Goal: Task Accomplishment & Management: Manage account settings

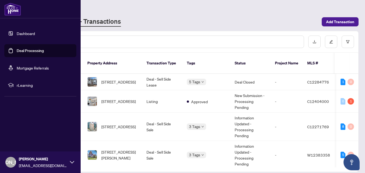
drag, startPoint x: 21, startPoint y: 48, endPoint x: 130, endPoint y: 37, distance: 109.6
click at [21, 48] on link "Deal Processing" at bounding box center [30, 50] width 27 height 5
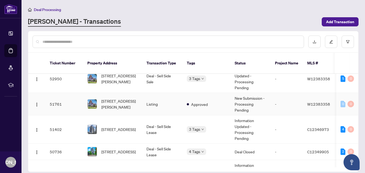
scroll to position [81, 0]
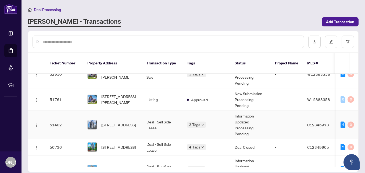
click at [122, 122] on span "[STREET_ADDRESS]" at bounding box center [118, 125] width 34 height 6
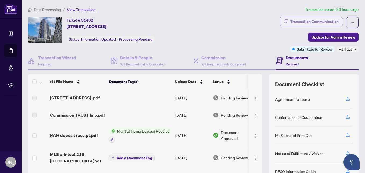
click at [284, 22] on icon "button" at bounding box center [286, 21] width 4 height 4
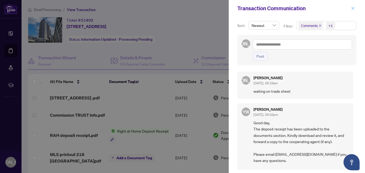
click at [352, 8] on icon "close" at bounding box center [353, 8] width 4 height 4
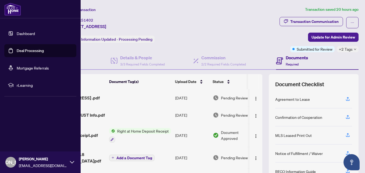
drag, startPoint x: 19, startPoint y: 51, endPoint x: 54, endPoint y: 48, distance: 34.9
click at [19, 51] on link "Deal Processing" at bounding box center [30, 50] width 27 height 5
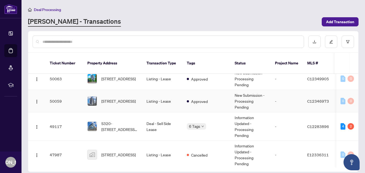
scroll to position [215, 0]
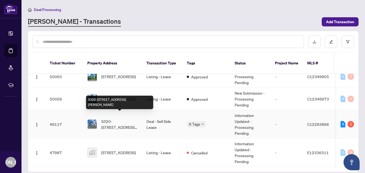
click at [133, 118] on span "S320-[STREET_ADDRESS][PERSON_NAME]" at bounding box center [119, 124] width 37 height 12
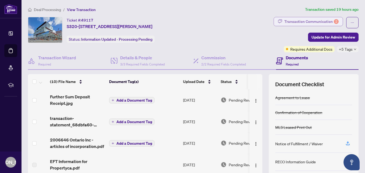
click at [288, 22] on div "Transaction Communication 2" at bounding box center [312, 21] width 54 height 9
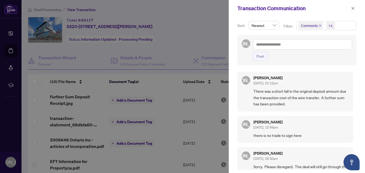
scroll to position [27, 0]
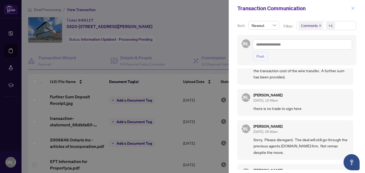
click at [353, 9] on icon "close" at bounding box center [353, 8] width 3 height 3
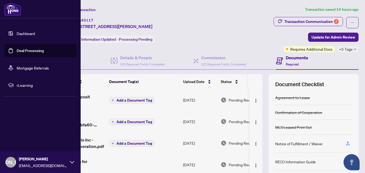
click at [20, 51] on link "Deal Processing" at bounding box center [30, 50] width 27 height 5
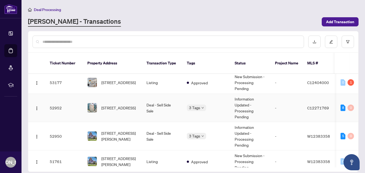
scroll to position [27, 0]
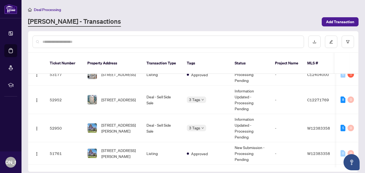
click at [193, 16] on div "Deal Processing [PERSON_NAME] - Transactions Add Transaction" at bounding box center [193, 16] width 331 height 20
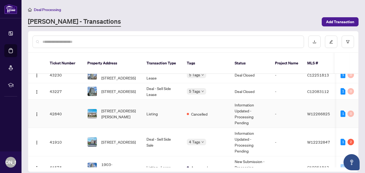
scroll to position [484, 0]
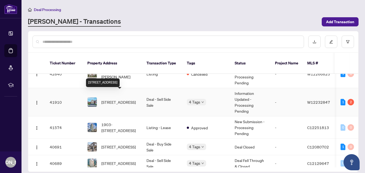
click at [123, 99] on span "[STREET_ADDRESS]" at bounding box center [118, 102] width 34 height 6
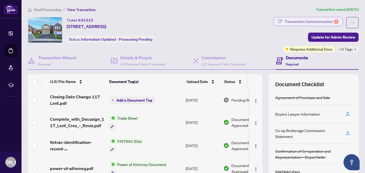
click at [287, 22] on div "Transaction Communication 2" at bounding box center [312, 21] width 54 height 9
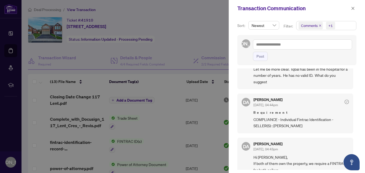
scroll to position [54, 0]
click at [354, 8] on icon "close" at bounding box center [353, 8] width 3 height 3
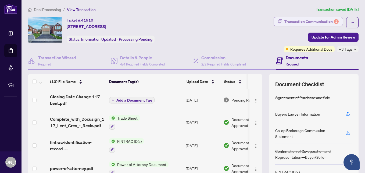
click at [279, 23] on button "Transaction Communication 2" at bounding box center [308, 21] width 69 height 9
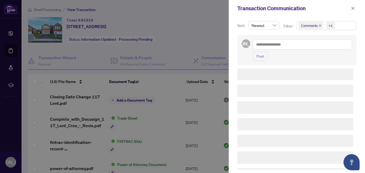
scroll to position [0, 0]
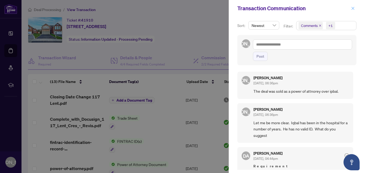
click at [352, 8] on icon "close" at bounding box center [353, 8] width 4 height 4
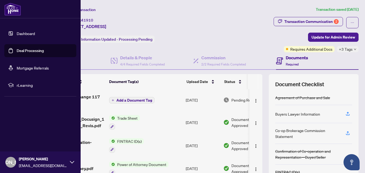
click at [17, 50] on link "Deal Processing" at bounding box center [30, 50] width 27 height 5
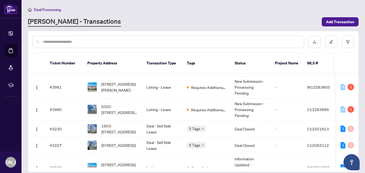
scroll to position [372, 0]
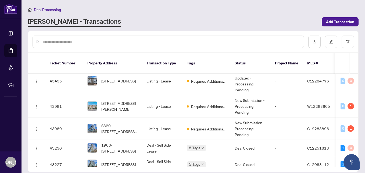
click at [121, 41] on input "text" at bounding box center [171, 42] width 257 height 6
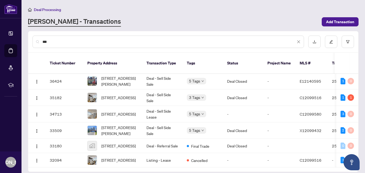
scroll to position [0, 0]
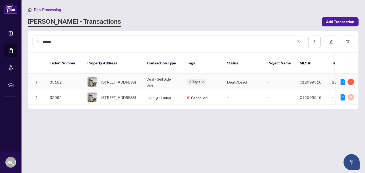
type input "******"
click at [124, 79] on span "[STREET_ADDRESS]" at bounding box center [118, 82] width 34 height 6
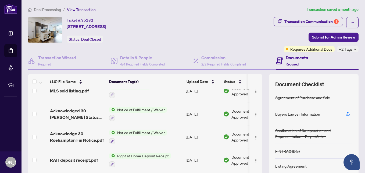
scroll to position [201, 0]
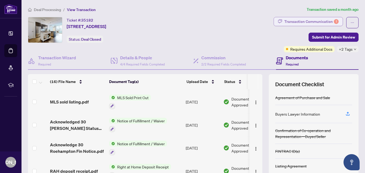
click at [293, 21] on div "Transaction Communication 1" at bounding box center [312, 21] width 54 height 9
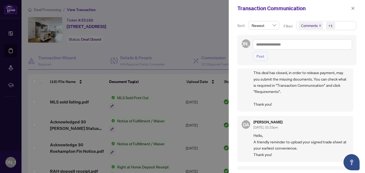
scroll to position [81, 0]
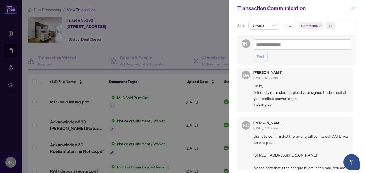
click at [354, 6] on icon "close" at bounding box center [353, 8] width 4 height 4
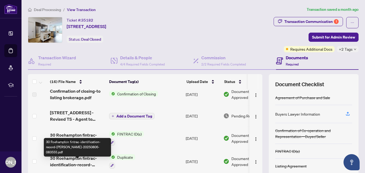
scroll to position [0, 0]
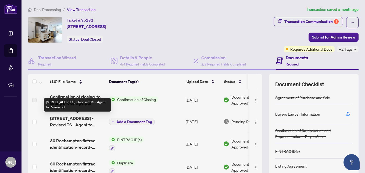
click at [78, 119] on span "[STREET_ADDRESS] - Revised TS - Agent to Review.pdf" at bounding box center [77, 121] width 55 height 13
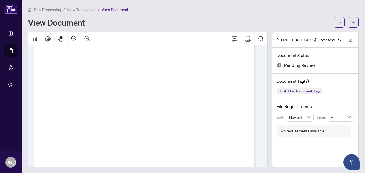
scroll to position [135, 0]
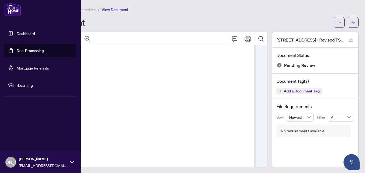
click at [18, 52] on link "Deal Processing" at bounding box center [30, 50] width 27 height 5
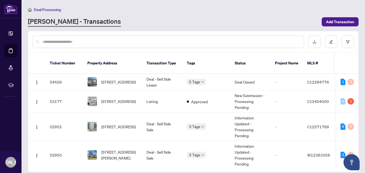
click at [132, 43] on input "text" at bounding box center [171, 42] width 257 height 6
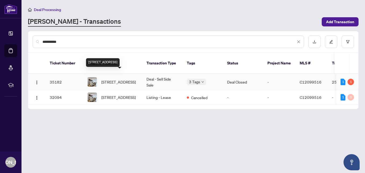
type input "**********"
click at [121, 79] on span "[STREET_ADDRESS]" at bounding box center [118, 82] width 34 height 6
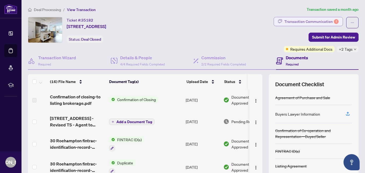
click at [307, 18] on div "Transaction Communication 1" at bounding box center [312, 21] width 54 height 9
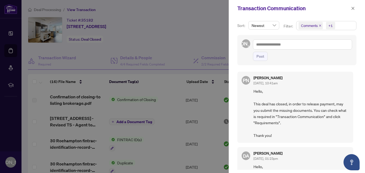
click at [340, 26] on span "Comments +1" at bounding box center [327, 25] width 60 height 9
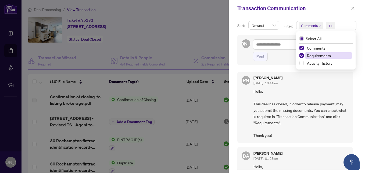
click at [322, 57] on span "Requirements" at bounding box center [319, 55] width 24 height 5
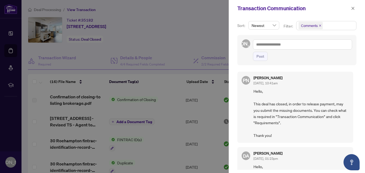
click at [285, 91] on span "Hello, This deal has closed, in order to release payment, may you submit the mi…" at bounding box center [302, 113] width 96 height 50
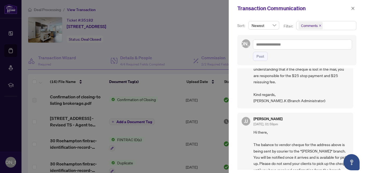
scroll to position [323, 0]
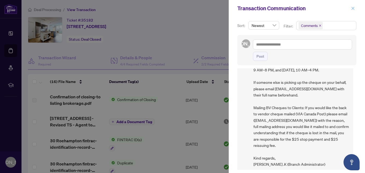
click at [353, 7] on icon "close" at bounding box center [353, 8] width 4 height 4
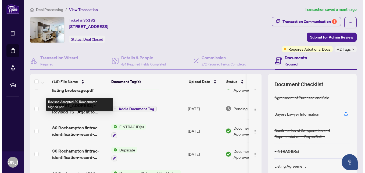
scroll to position [0, 0]
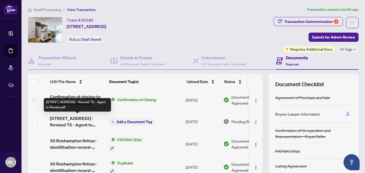
click at [80, 120] on span "[STREET_ADDRESS] - Revised TS - Agent to Review.pdf" at bounding box center [77, 121] width 55 height 13
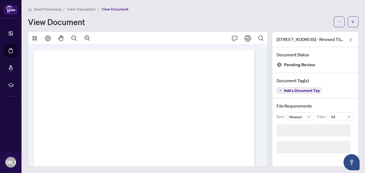
scroll to position [1, 0]
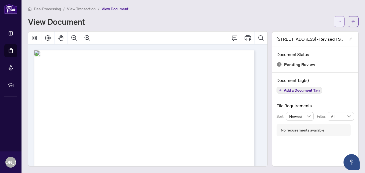
click at [338, 23] on icon "ellipsis" at bounding box center [340, 22] width 4 height 4
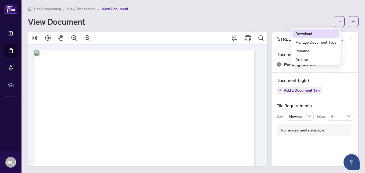
click at [308, 34] on span "Download" at bounding box center [316, 33] width 41 height 6
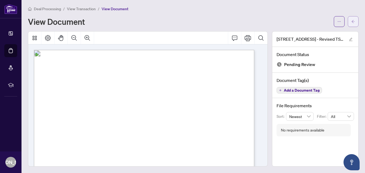
click at [352, 21] on icon "arrow-left" at bounding box center [354, 22] width 4 height 4
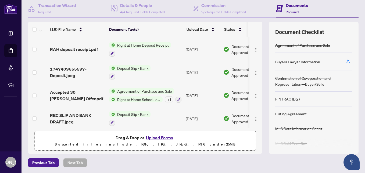
scroll to position [53, 0]
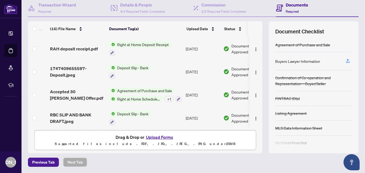
click at [161, 136] on button "Upload Forms" at bounding box center [160, 136] width 30 height 7
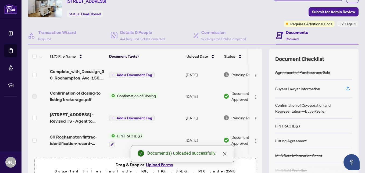
scroll to position [0, 0]
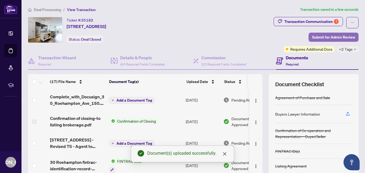
click at [319, 36] on span "Submit for Admin Review" at bounding box center [333, 37] width 43 height 9
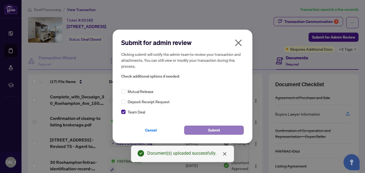
click at [192, 129] on button "Submit" at bounding box center [214, 129] width 60 height 9
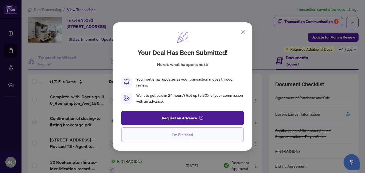
click at [199, 135] on button "I'm Finished" at bounding box center [182, 134] width 123 height 15
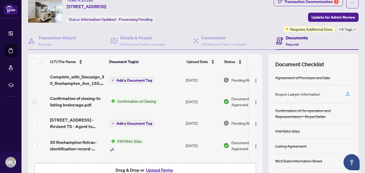
scroll to position [27, 0]
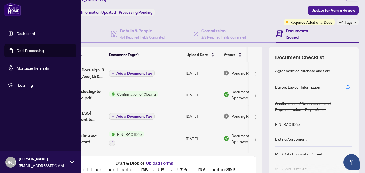
drag, startPoint x: 18, startPoint y: 51, endPoint x: 24, endPoint y: 52, distance: 6.3
click at [19, 51] on link "Deal Processing" at bounding box center [30, 50] width 27 height 5
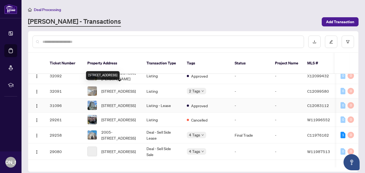
scroll to position [782, 0]
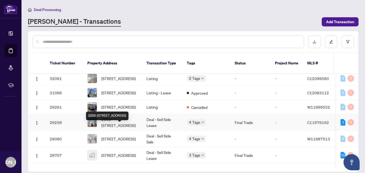
click at [120, 128] on span "2005-[STREET_ADDRESS]" at bounding box center [119, 122] width 37 height 12
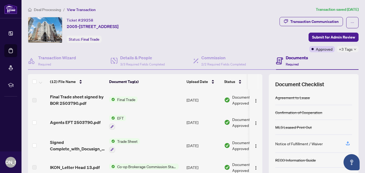
scroll to position [27, 0]
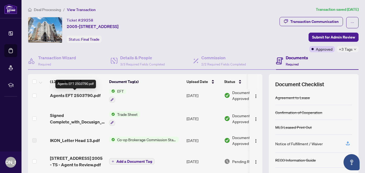
click at [90, 94] on span "Agents EFT 2503790.pdf" at bounding box center [75, 95] width 51 height 6
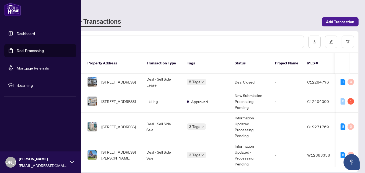
drag, startPoint x: 30, startPoint y: 51, endPoint x: 123, endPoint y: 25, distance: 96.6
click at [30, 51] on link "Deal Processing" at bounding box center [30, 50] width 27 height 5
click at [20, 51] on link "Deal Processing" at bounding box center [30, 50] width 27 height 5
